Goal: Task Accomplishment & Management: Use online tool/utility

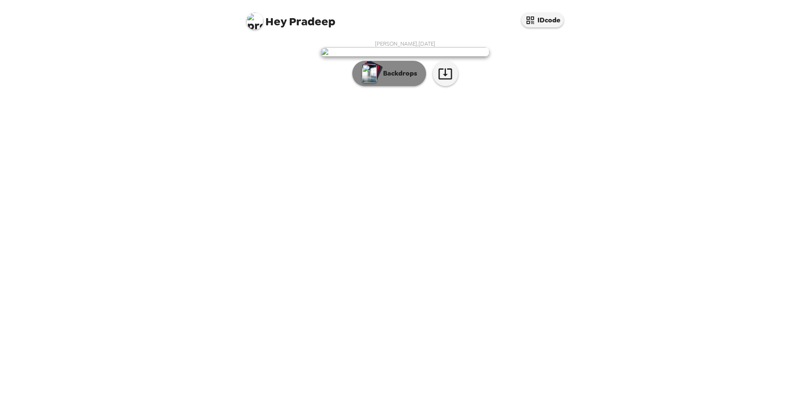
click at [395, 86] on button "Backdrops" at bounding box center [389, 73] width 74 height 25
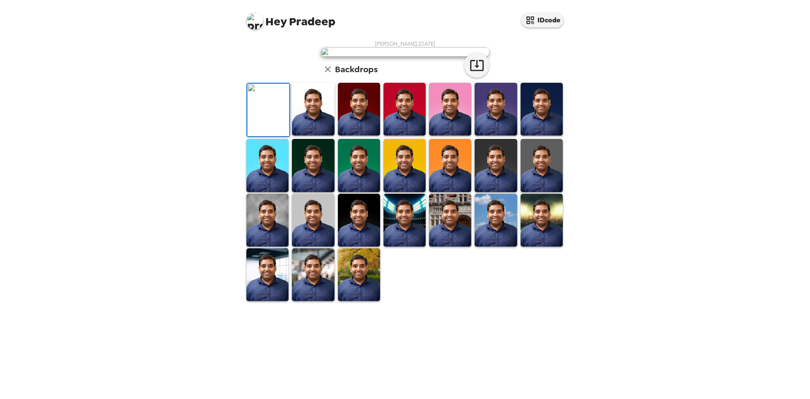
scroll to position [113, 0]
click at [362, 301] on img at bounding box center [359, 274] width 42 height 53
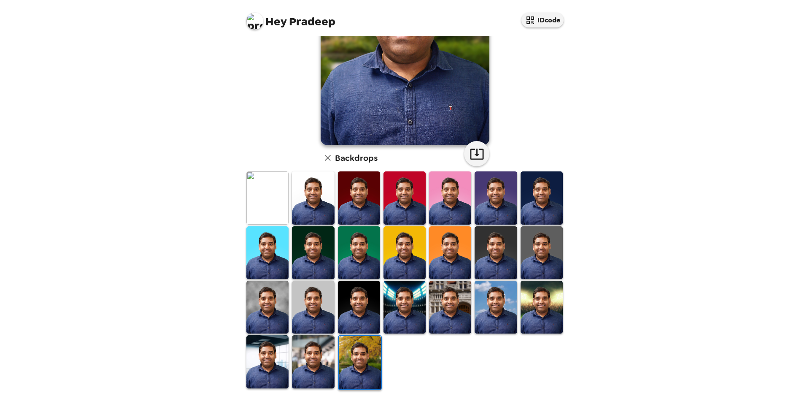
scroll to position [0, 0]
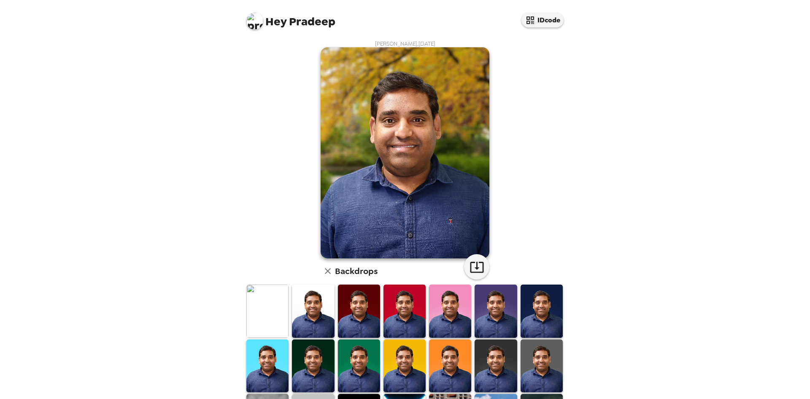
click at [256, 312] on img at bounding box center [267, 310] width 42 height 53
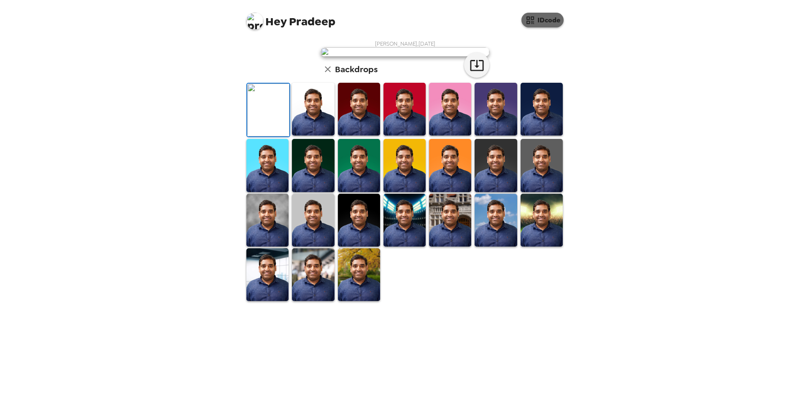
click at [538, 19] on button "IDcode" at bounding box center [542, 20] width 42 height 15
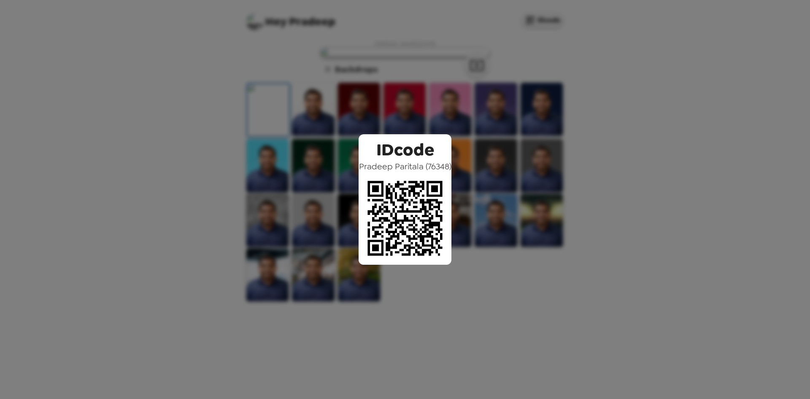
click at [537, 104] on div "IDcode [PERSON_NAME] ( 76348 )" at bounding box center [405, 199] width 810 height 399
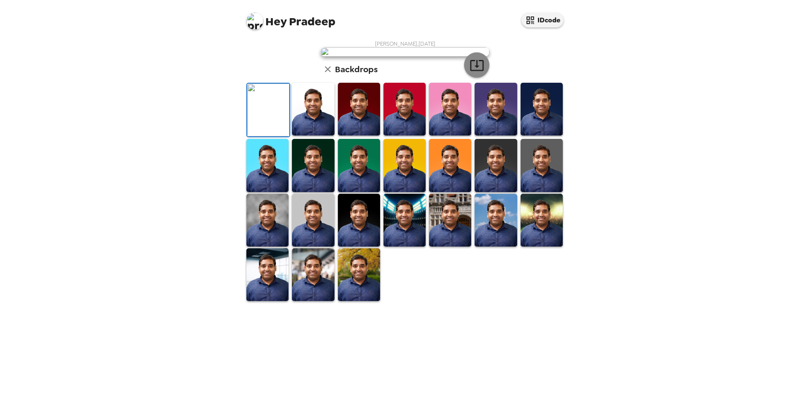
click at [472, 73] on icon "button" at bounding box center [476, 65] width 15 height 15
click at [290, 23] on span "Hey Pradeep" at bounding box center [290, 17] width 89 height 19
